Goal: Navigation & Orientation: Find specific page/section

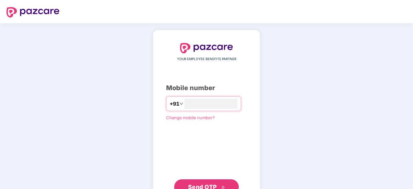
type input "**********"
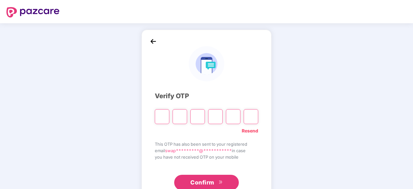
type input "*"
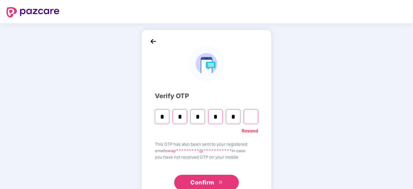
type input "*"
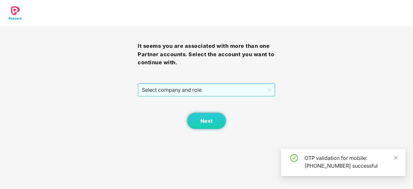
click at [156, 94] on span "Select company and role" at bounding box center [206, 90] width 129 height 12
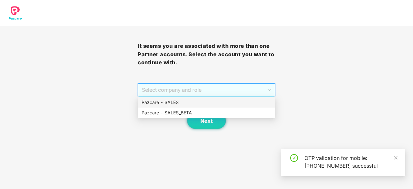
click at [150, 101] on div "Pazcare - SALES" at bounding box center [206, 102] width 130 height 7
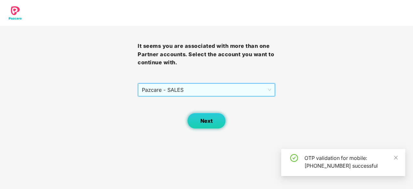
click at [194, 117] on button "Next" at bounding box center [206, 121] width 39 height 16
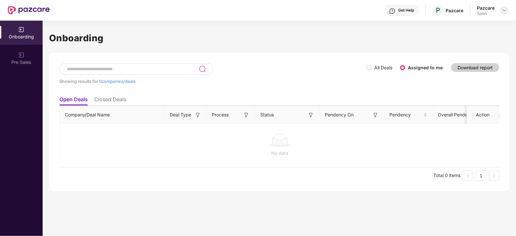
click at [412, 12] on img at bounding box center [504, 10] width 5 height 5
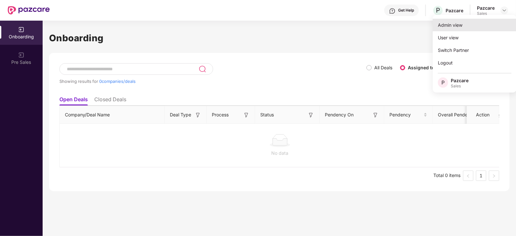
click at [412, 25] on div "Admin view" at bounding box center [475, 25] width 84 height 13
